Goal: Navigation & Orientation: Go to known website

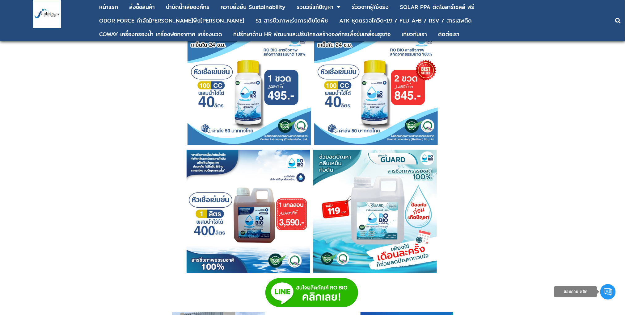
scroll to position [1713, 0]
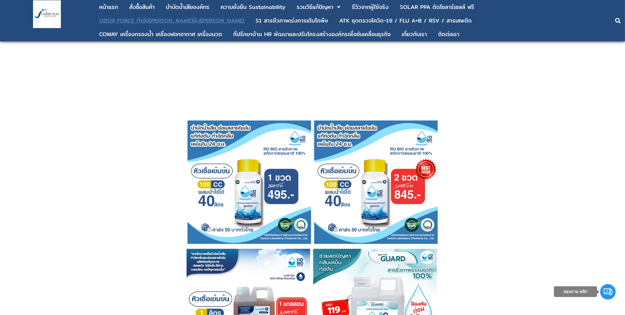
click at [244, 18] on div "ODOR FORCE กำจัด[PERSON_NAME]พึง[PERSON_NAME]" at bounding box center [171, 21] width 145 height 6
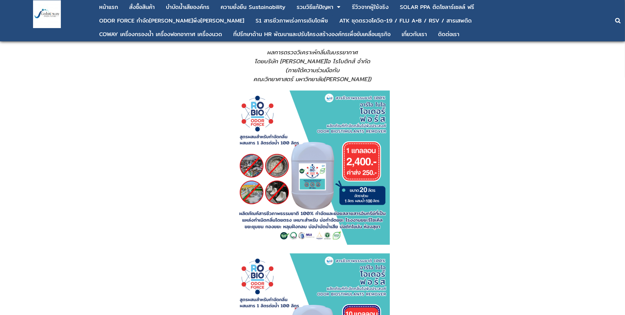
scroll to position [637, 0]
